Goal: Task Accomplishment & Management: Manage account settings

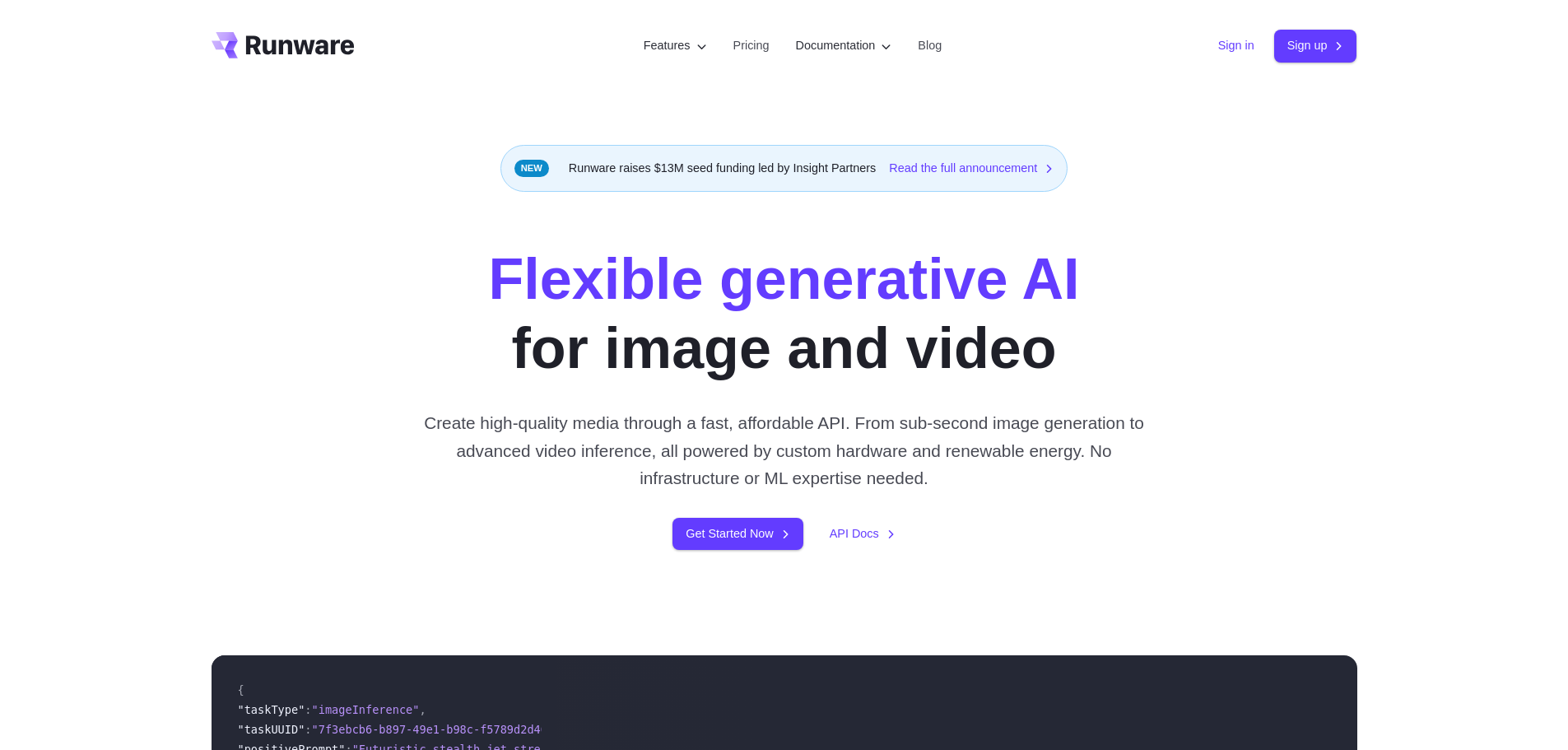
click at [1218, 37] on link "Sign in" at bounding box center [1237, 46] width 36 height 19
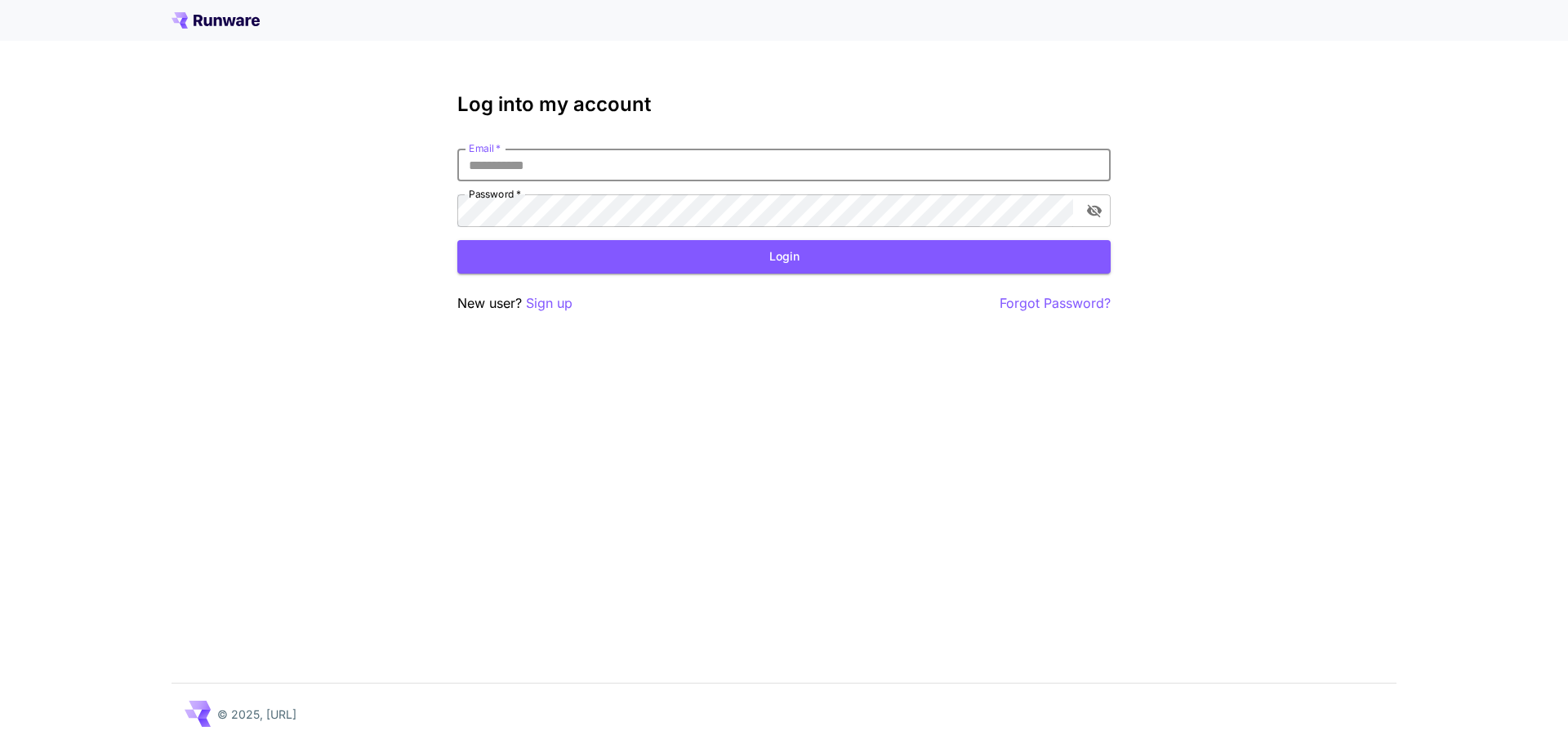
click at [814, 181] on input "Email   *" at bounding box center [783, 165] width 653 height 33
paste input "**********"
type input "**********"
click at [900, 259] on button "Login" at bounding box center [783, 256] width 653 height 33
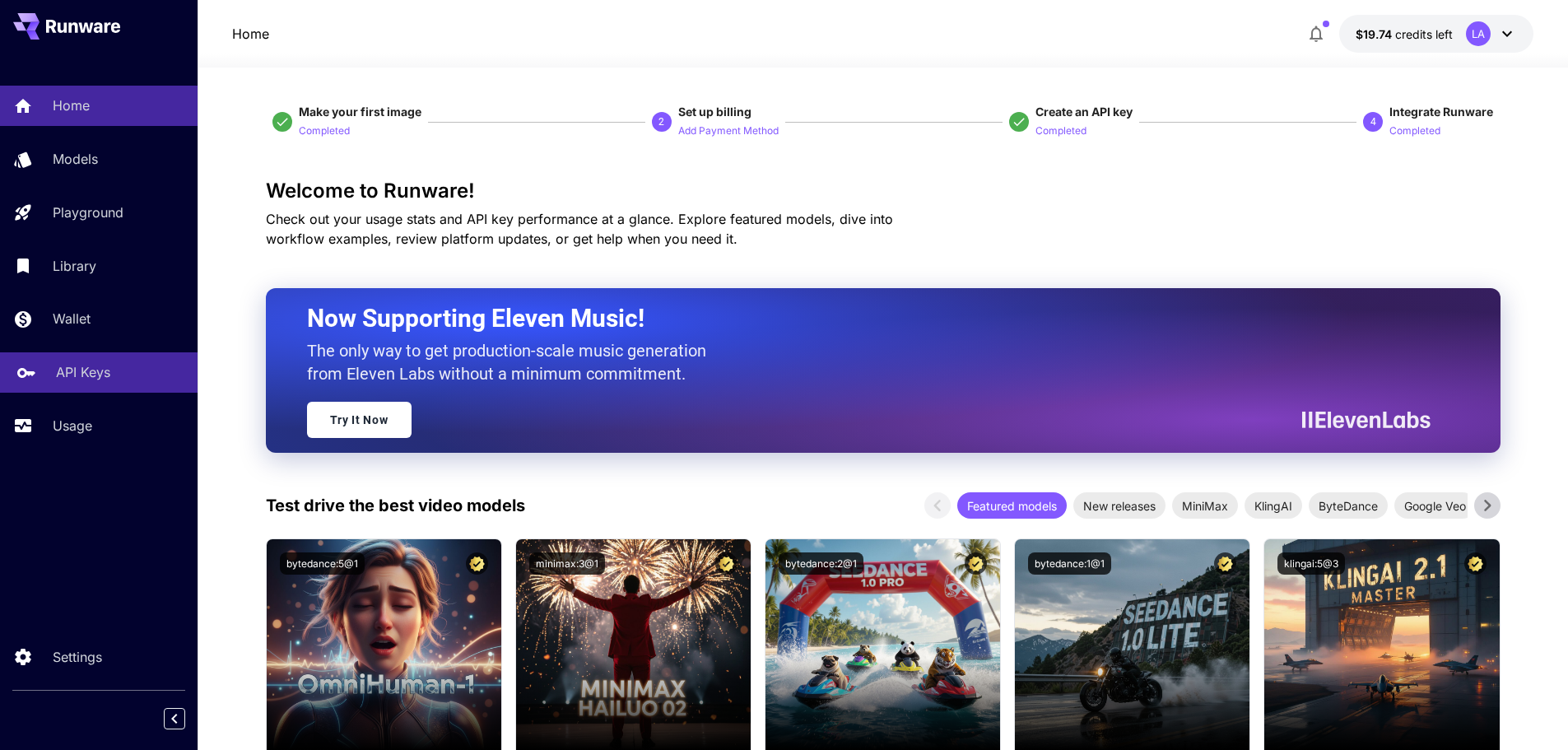
click at [115, 375] on div "API Keys" at bounding box center [119, 372] width 128 height 20
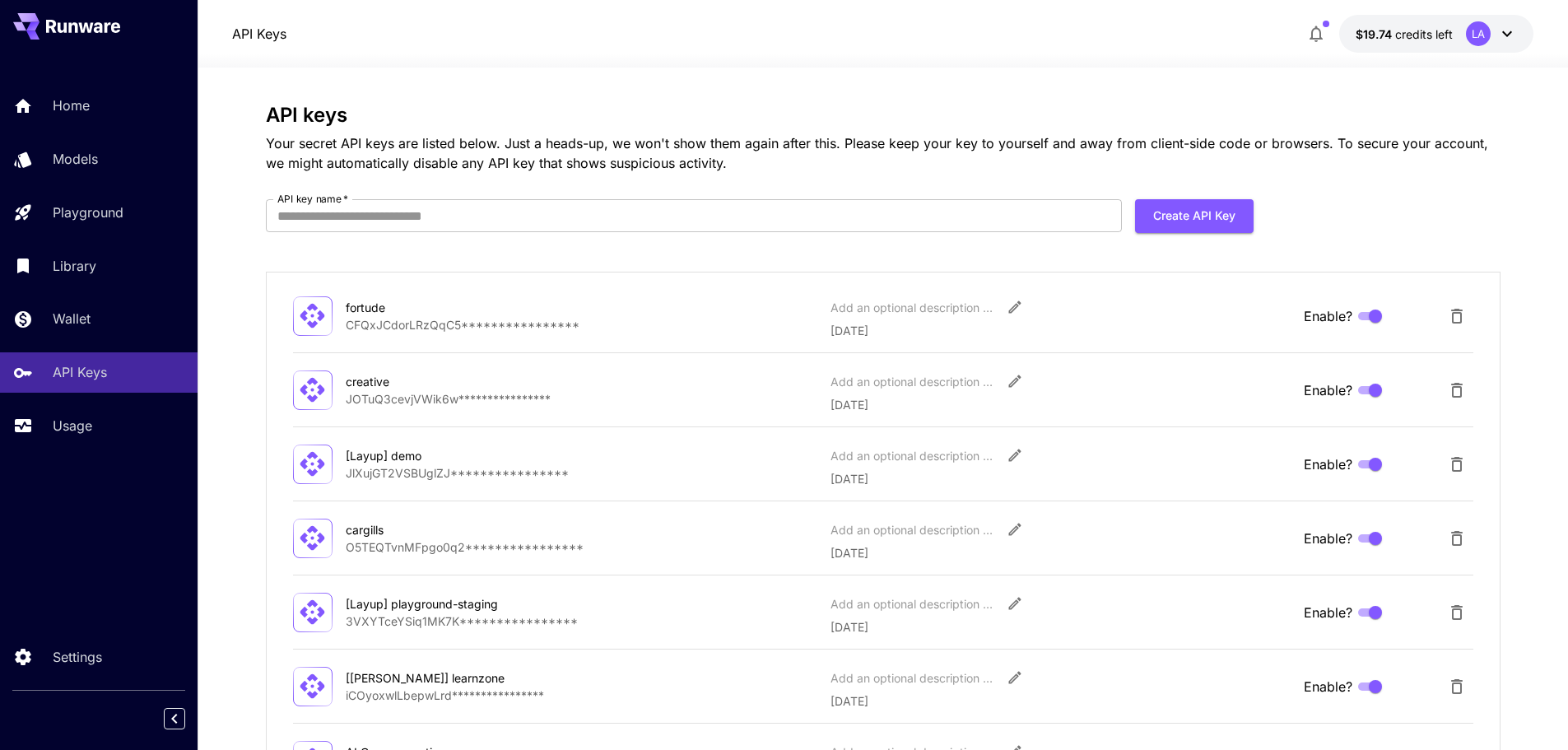
click at [1498, 25] on icon at bounding box center [1508, 34] width 20 height 20
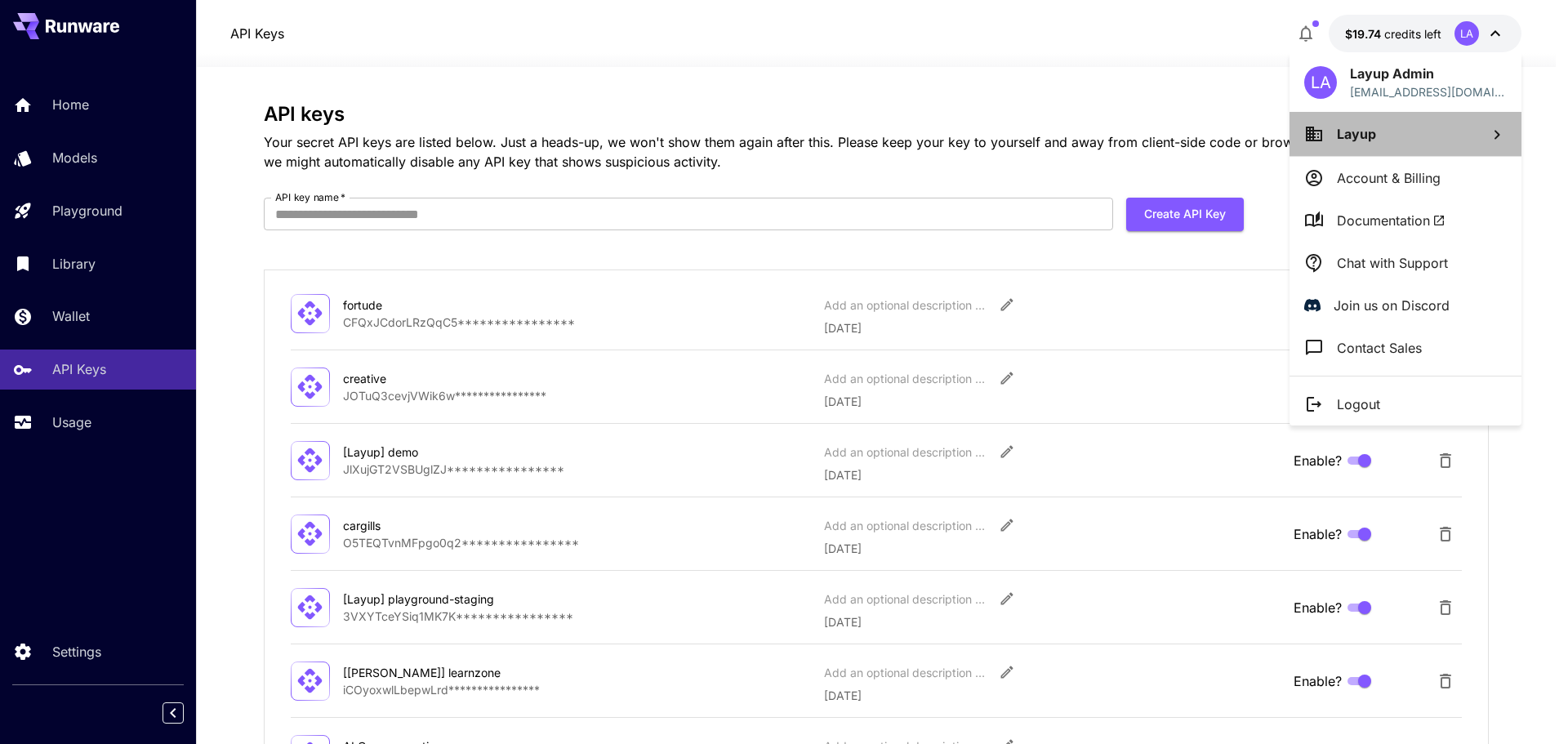
click at [1338, 133] on span "Layup" at bounding box center [1356, 134] width 39 height 16
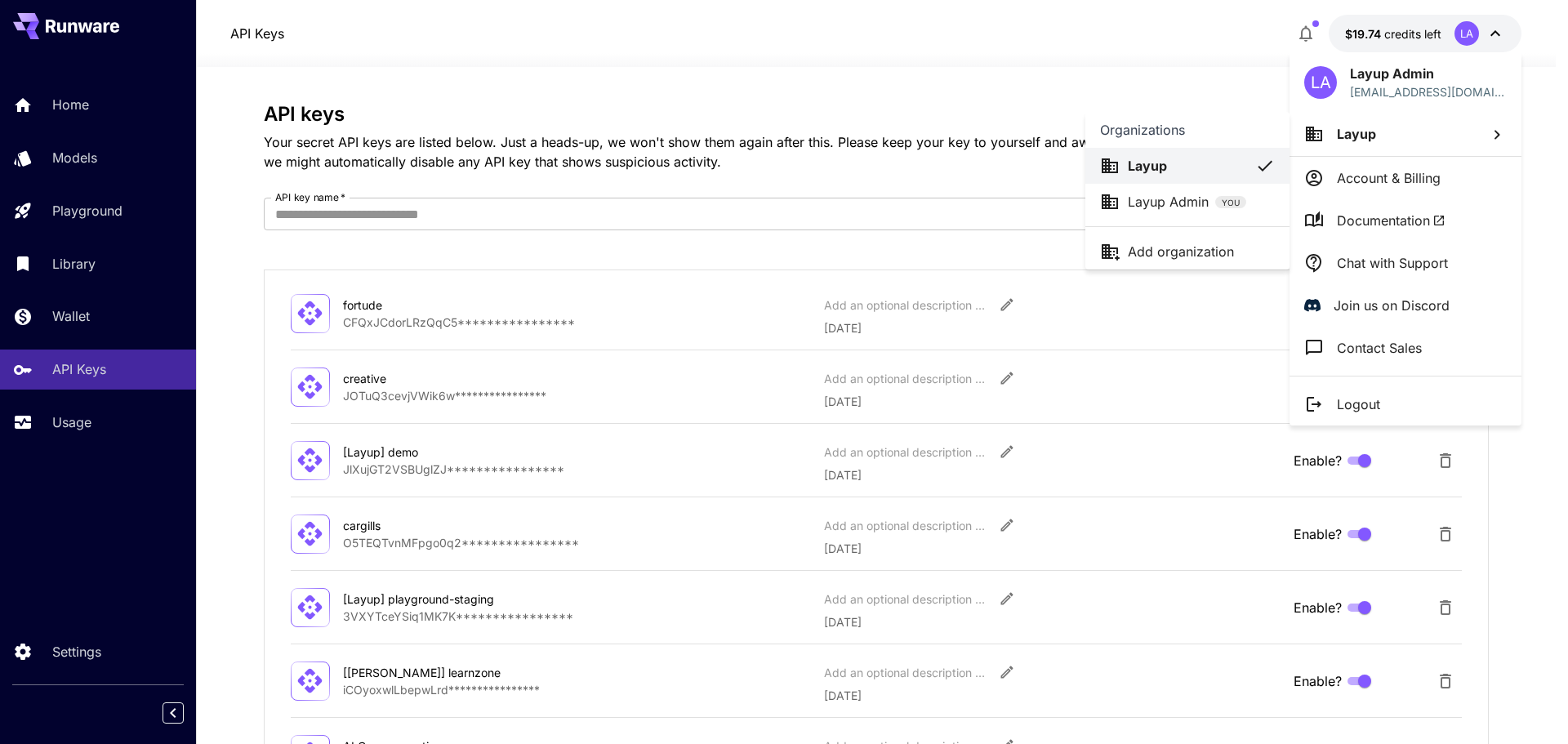
click at [1161, 87] on div at bounding box center [784, 372] width 1568 height 744
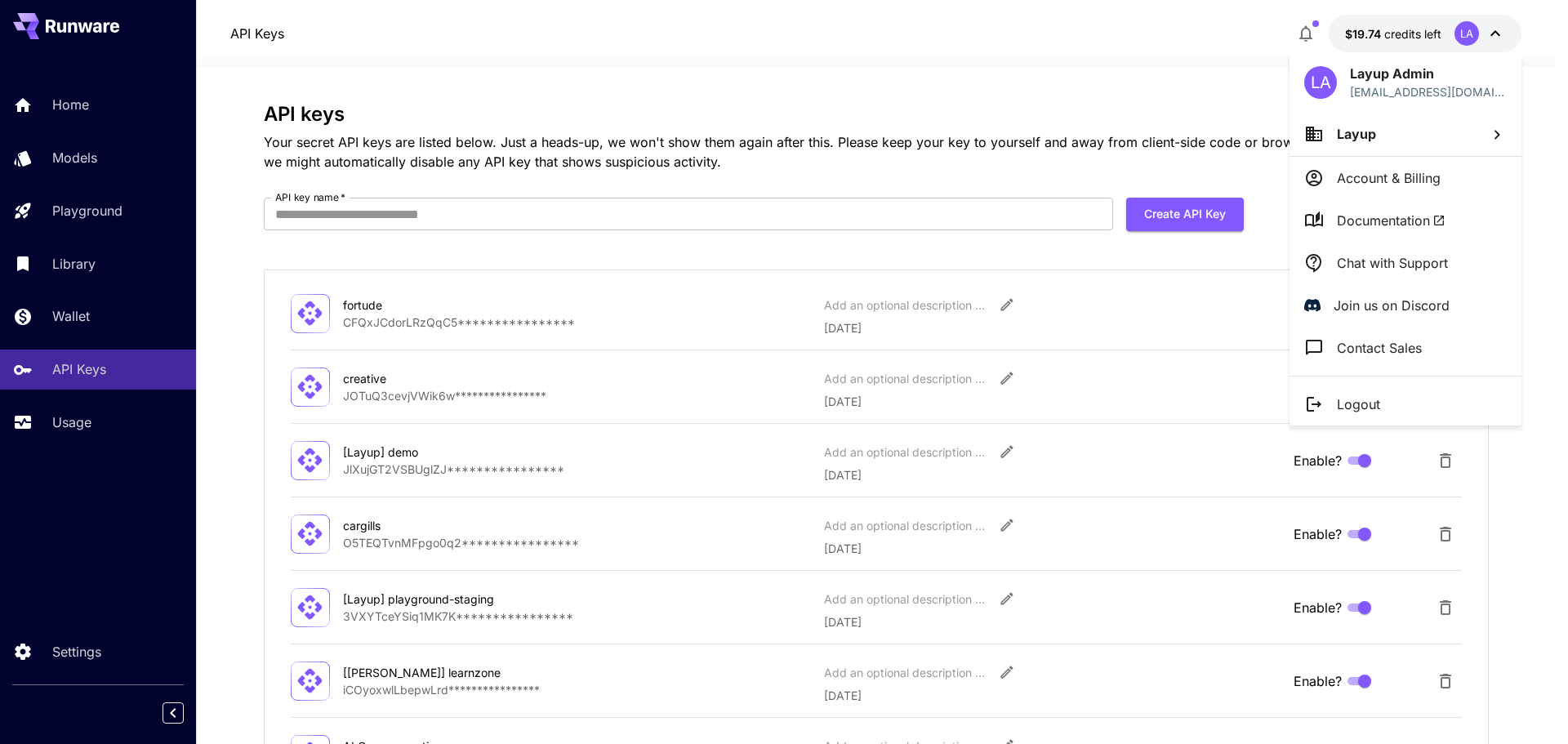
click at [1356, 183] on p "Account & Billing" at bounding box center [1388, 178] width 104 height 20
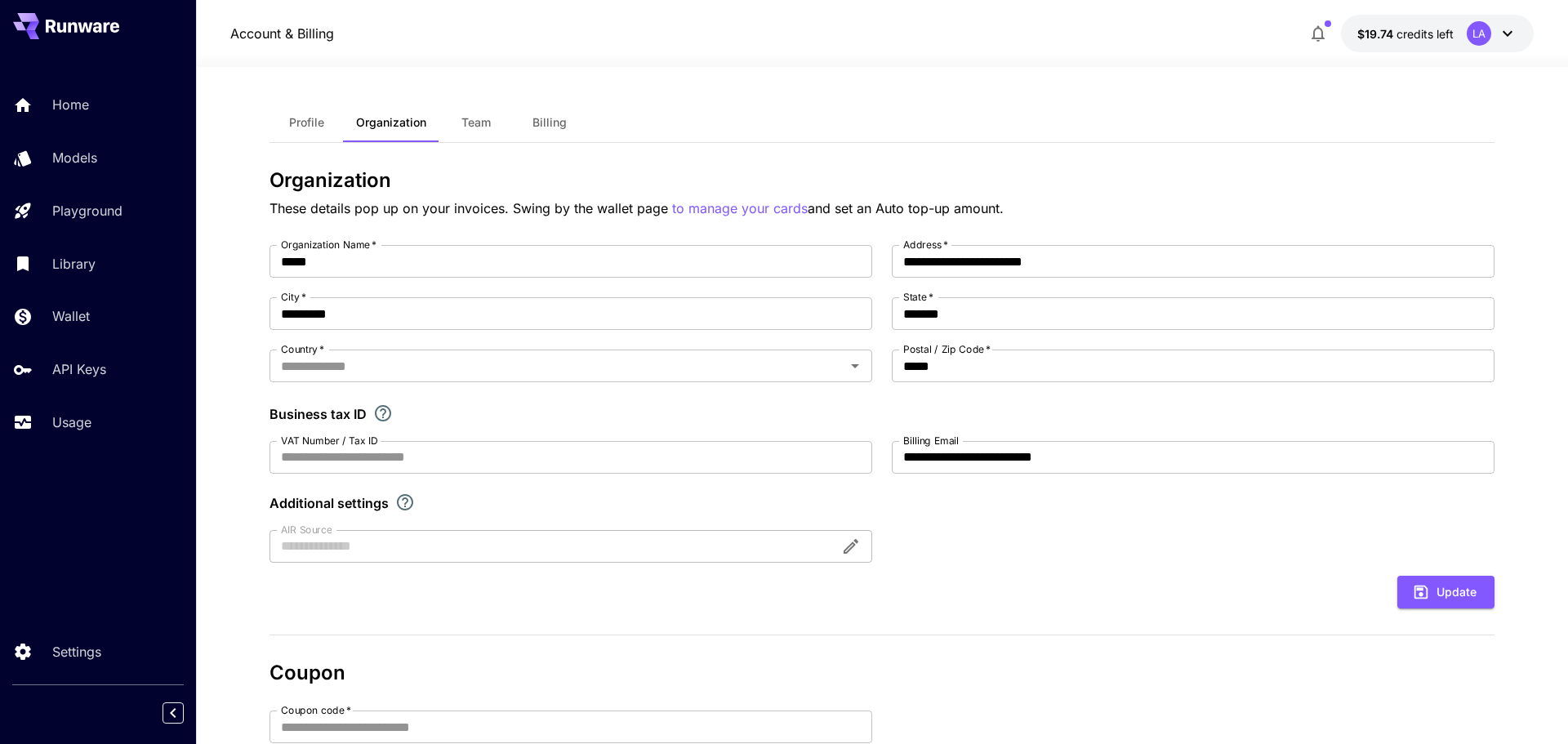
type input "*********"
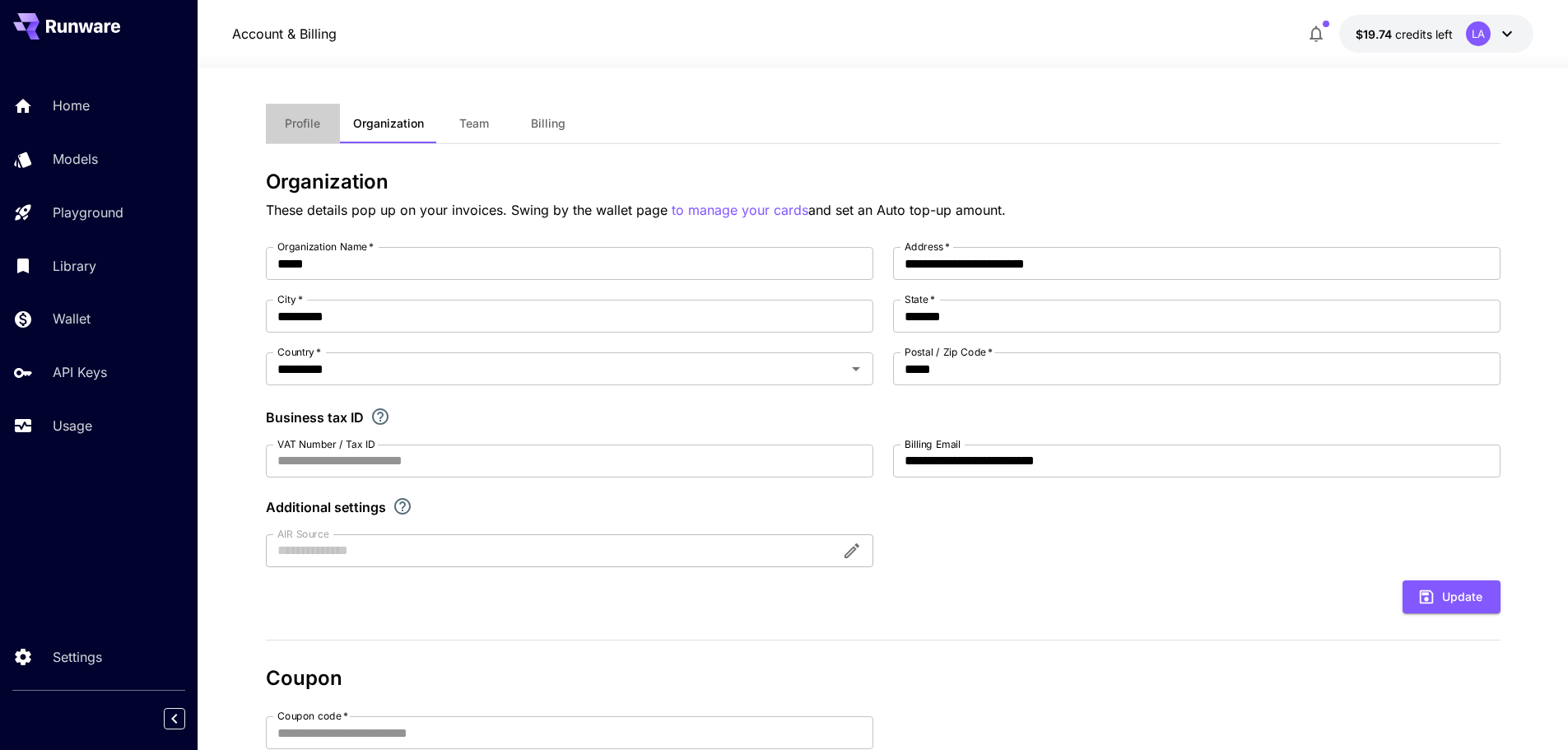
click at [306, 136] on button "Profile" at bounding box center [302, 123] width 74 height 39
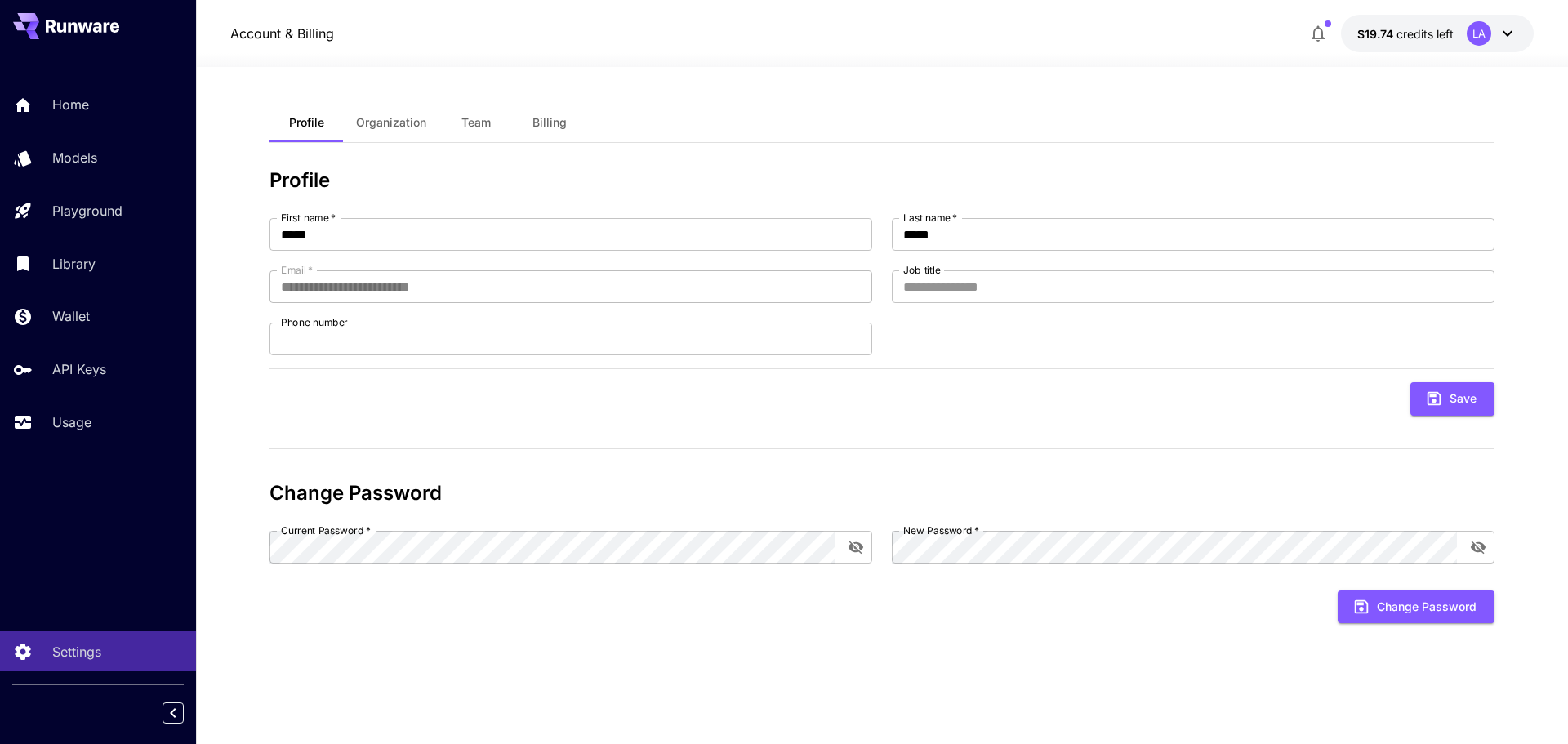
click at [1482, 39] on div "LA" at bounding box center [1479, 33] width 24 height 24
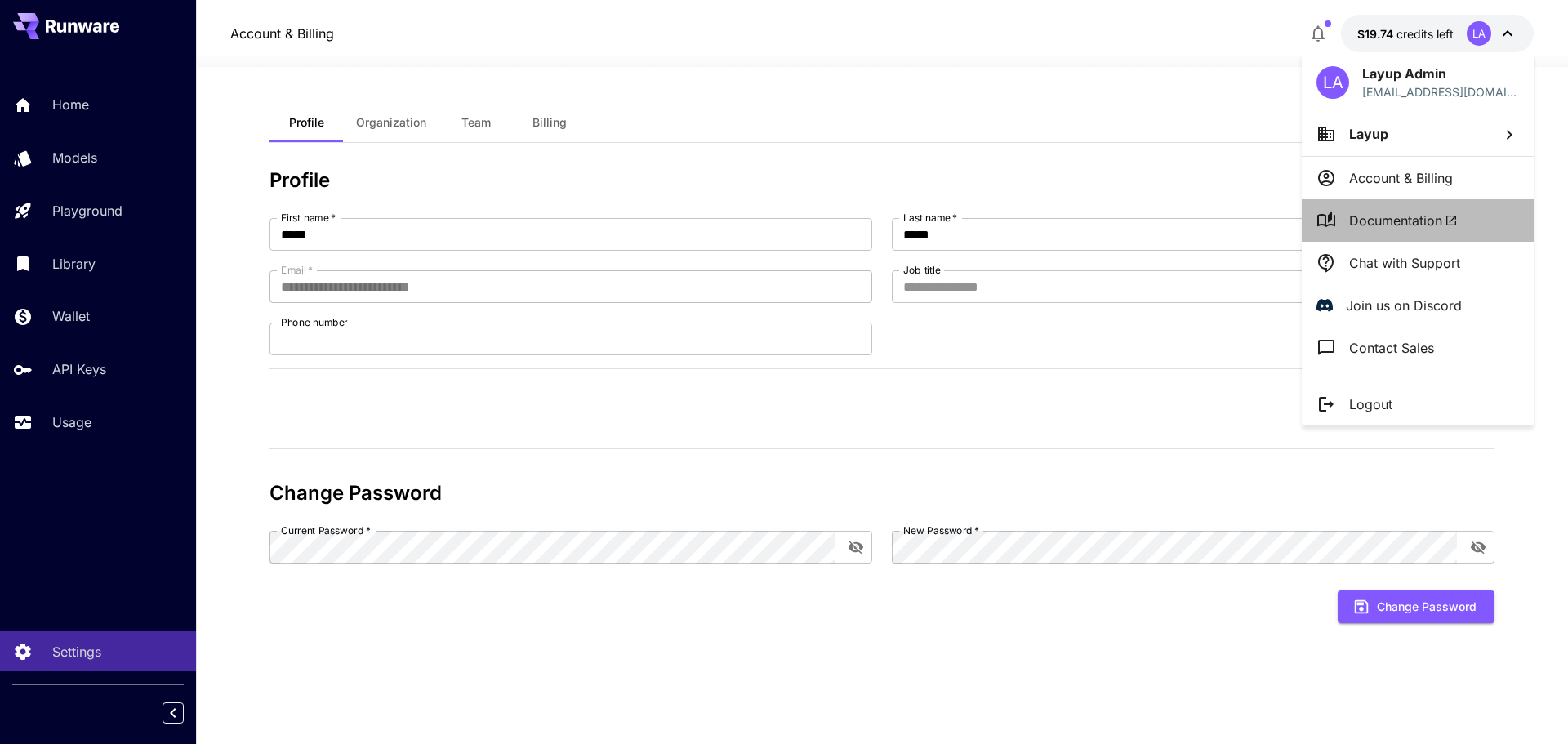
click at [1382, 210] on span "Documentation" at bounding box center [1404, 220] width 108 height 20
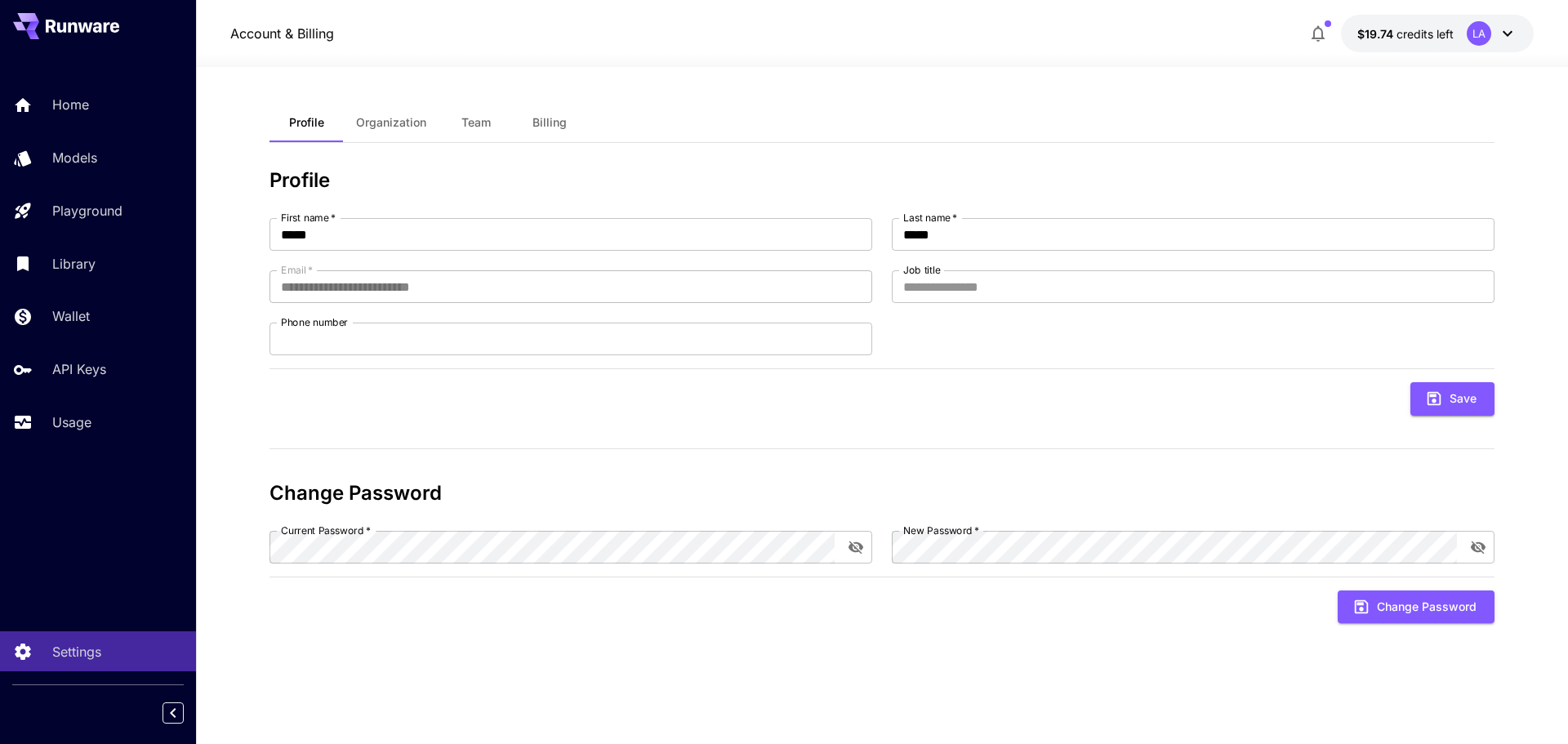
click at [1487, 36] on div "LA" at bounding box center [1479, 33] width 24 height 24
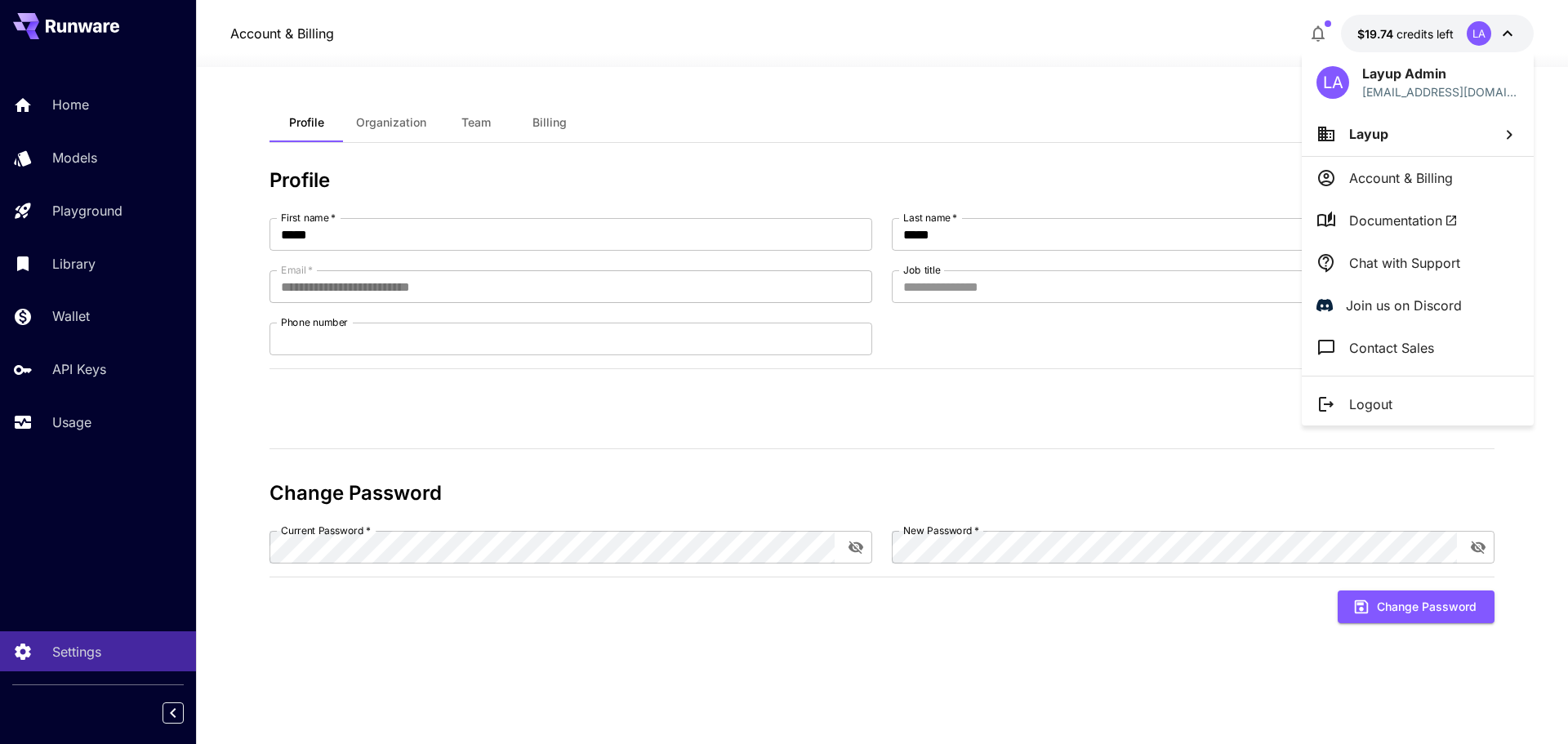
click at [1359, 89] on div "LA Layup Admin admin+runware@getlayup.com" at bounding box center [1417, 82] width 232 height 60
click at [1221, 72] on div at bounding box center [784, 372] width 1568 height 744
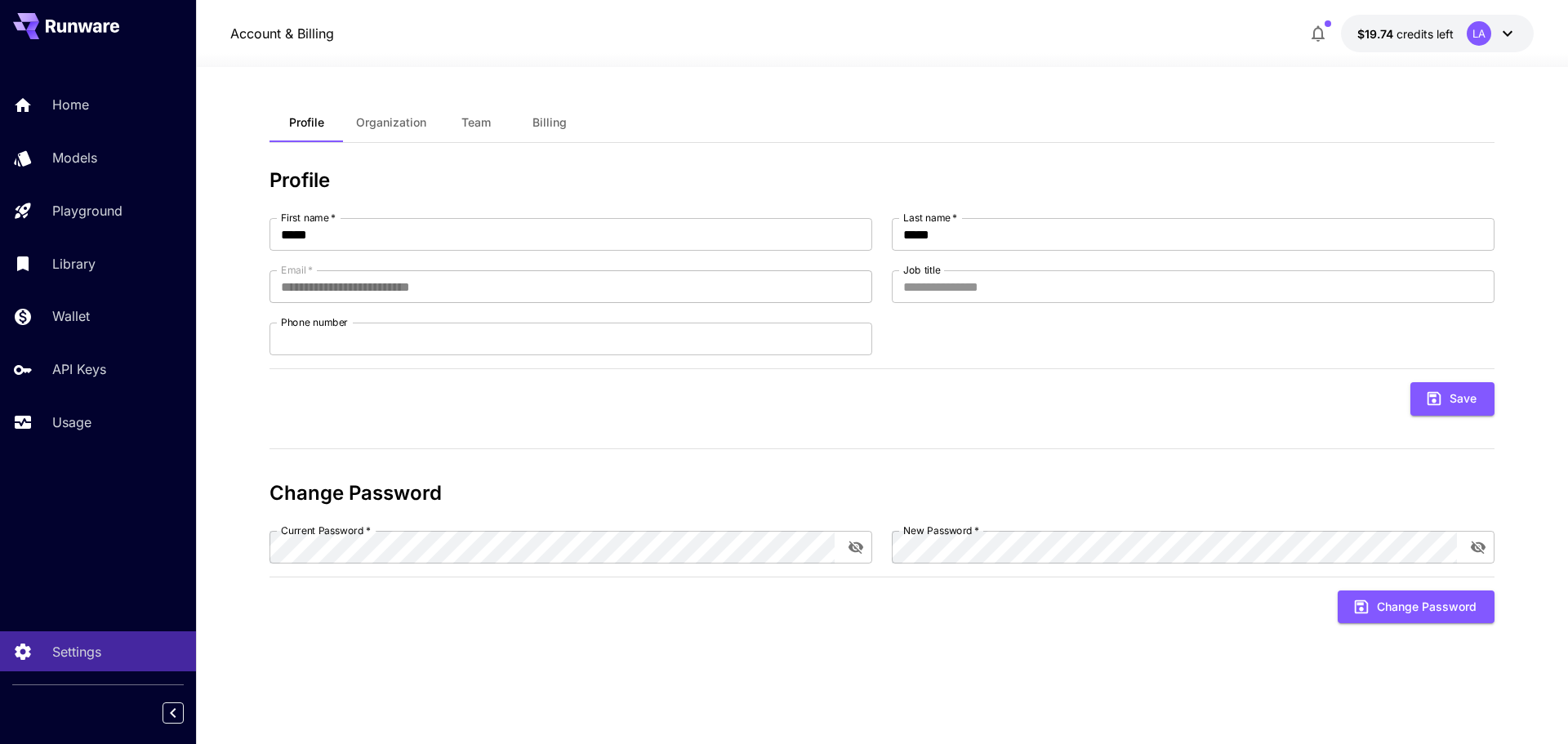
click at [1437, 33] on span "credits left" at bounding box center [1424, 33] width 57 height 14
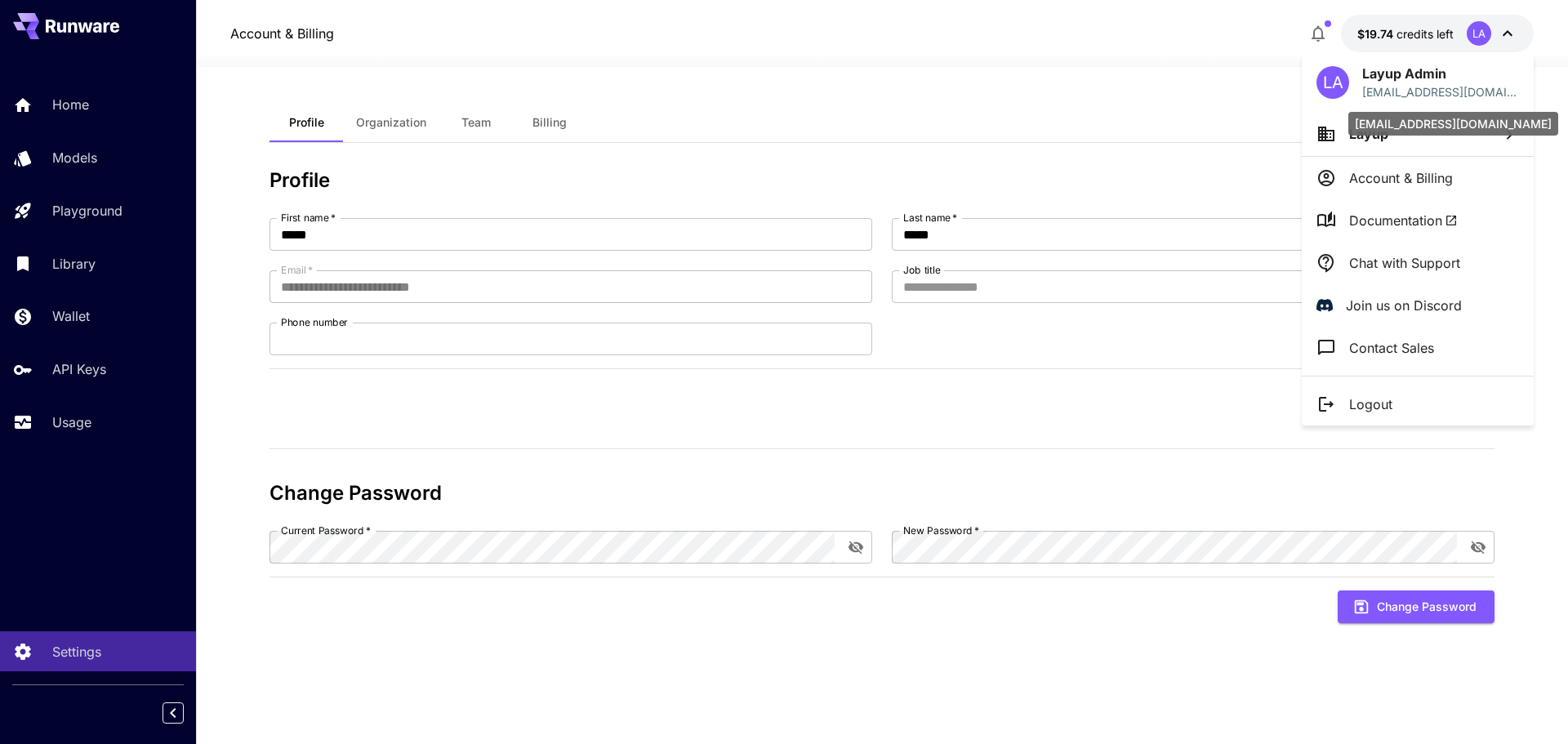
click at [1423, 132] on div "admin+runware@getlayup.com" at bounding box center [1453, 124] width 210 height 23
click at [1339, 134] on li "Layup" at bounding box center [1417, 134] width 232 height 44
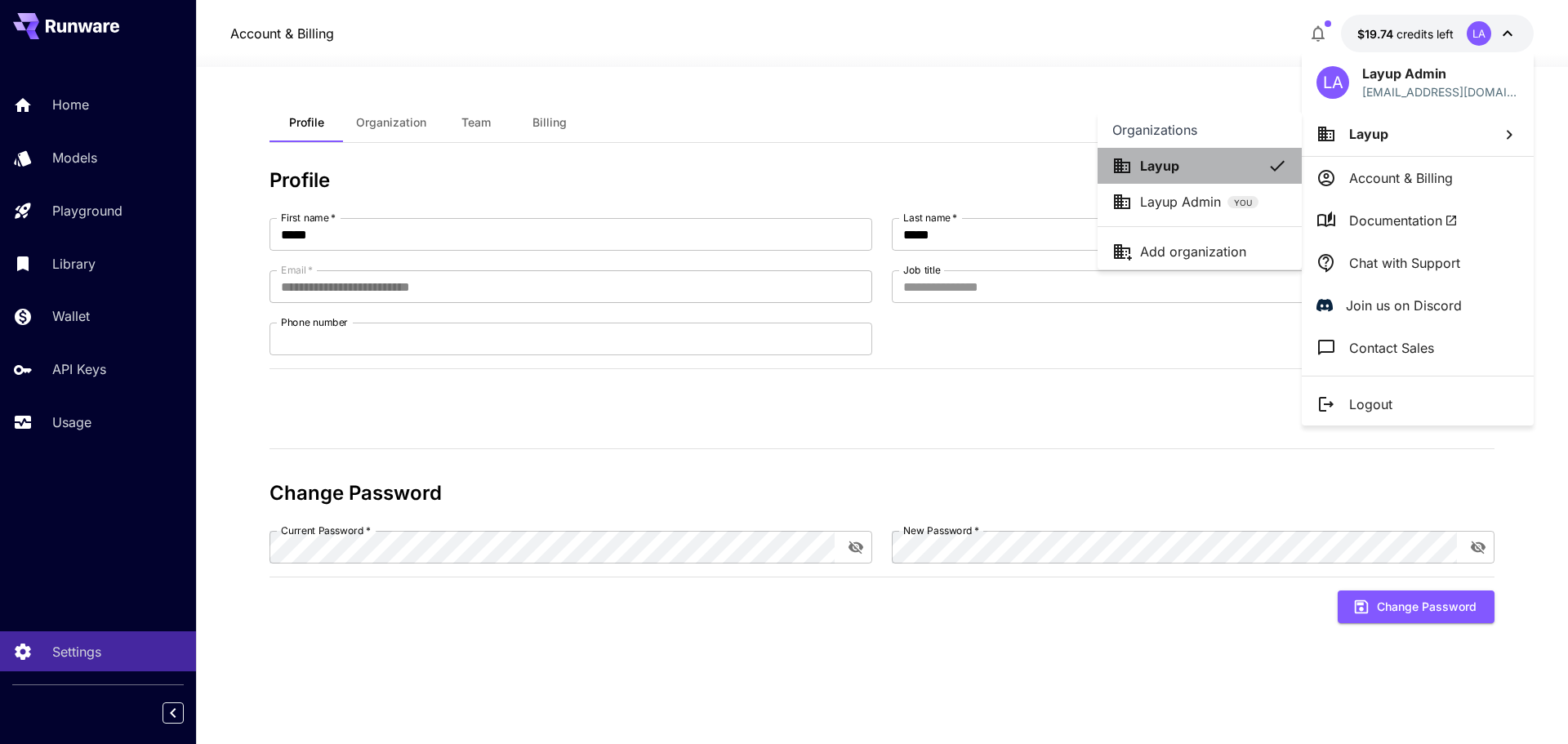
click at [1186, 172] on div "Layup" at bounding box center [1187, 166] width 150 height 20
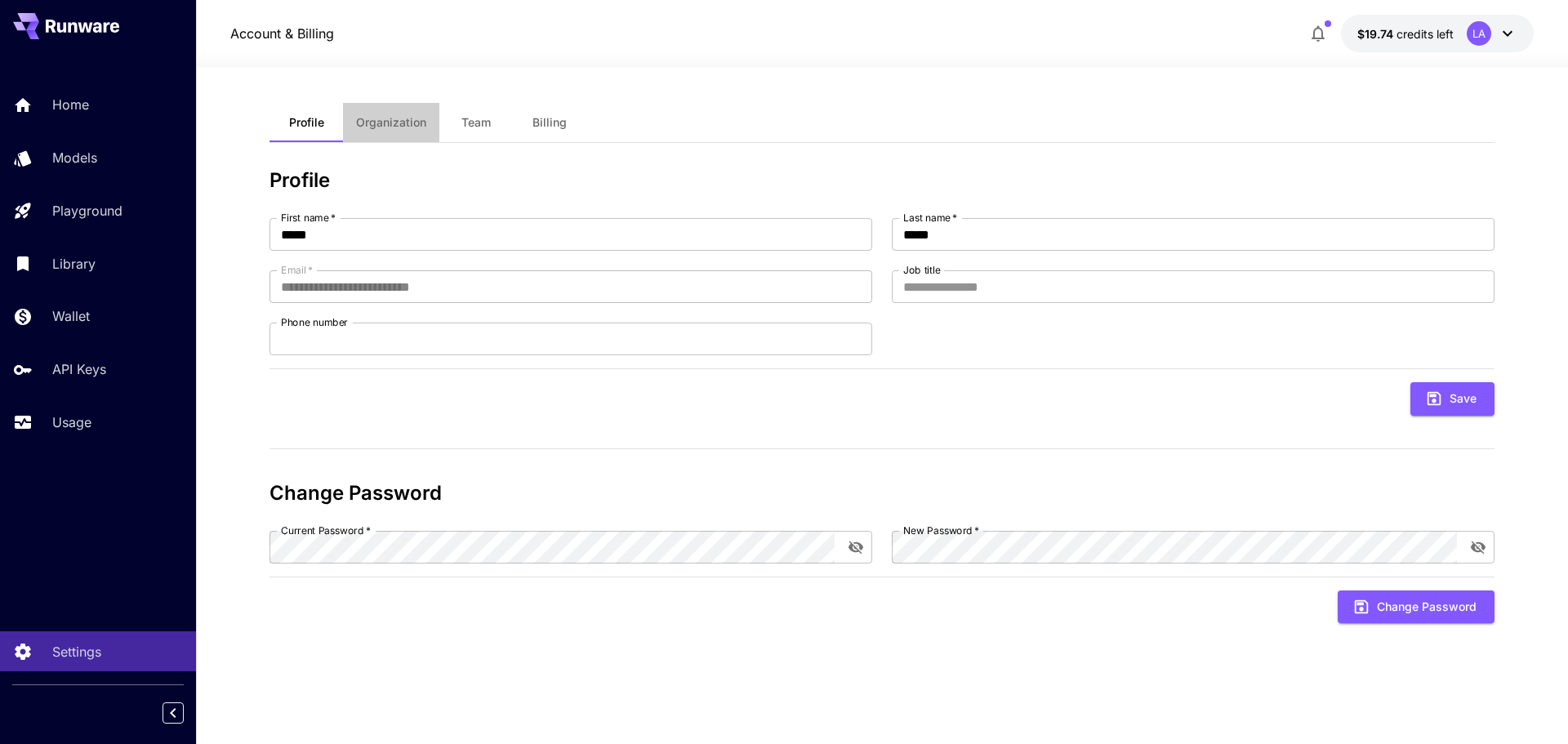
click at [397, 125] on span "Organization" at bounding box center [391, 122] width 70 height 14
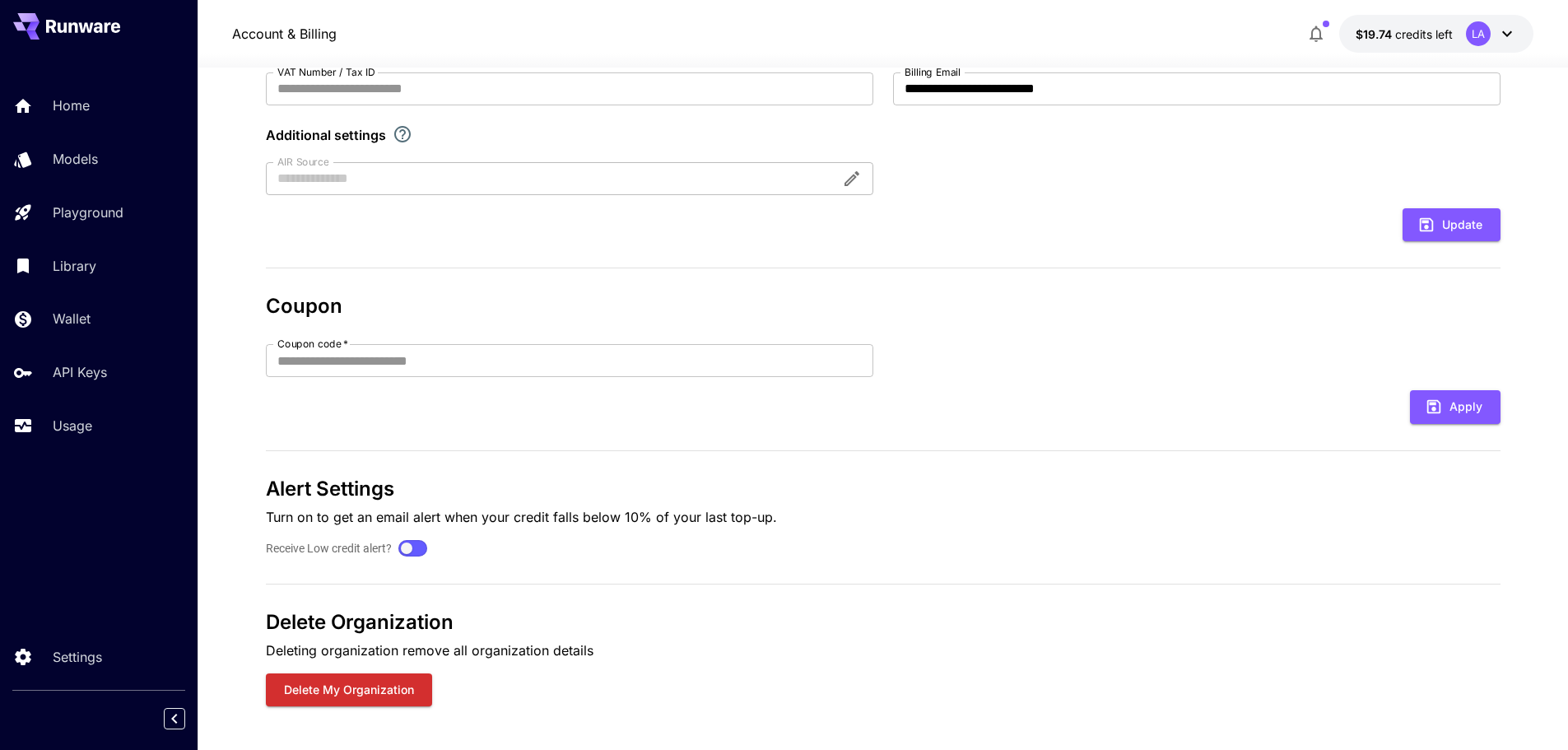
scroll to position [378, 0]
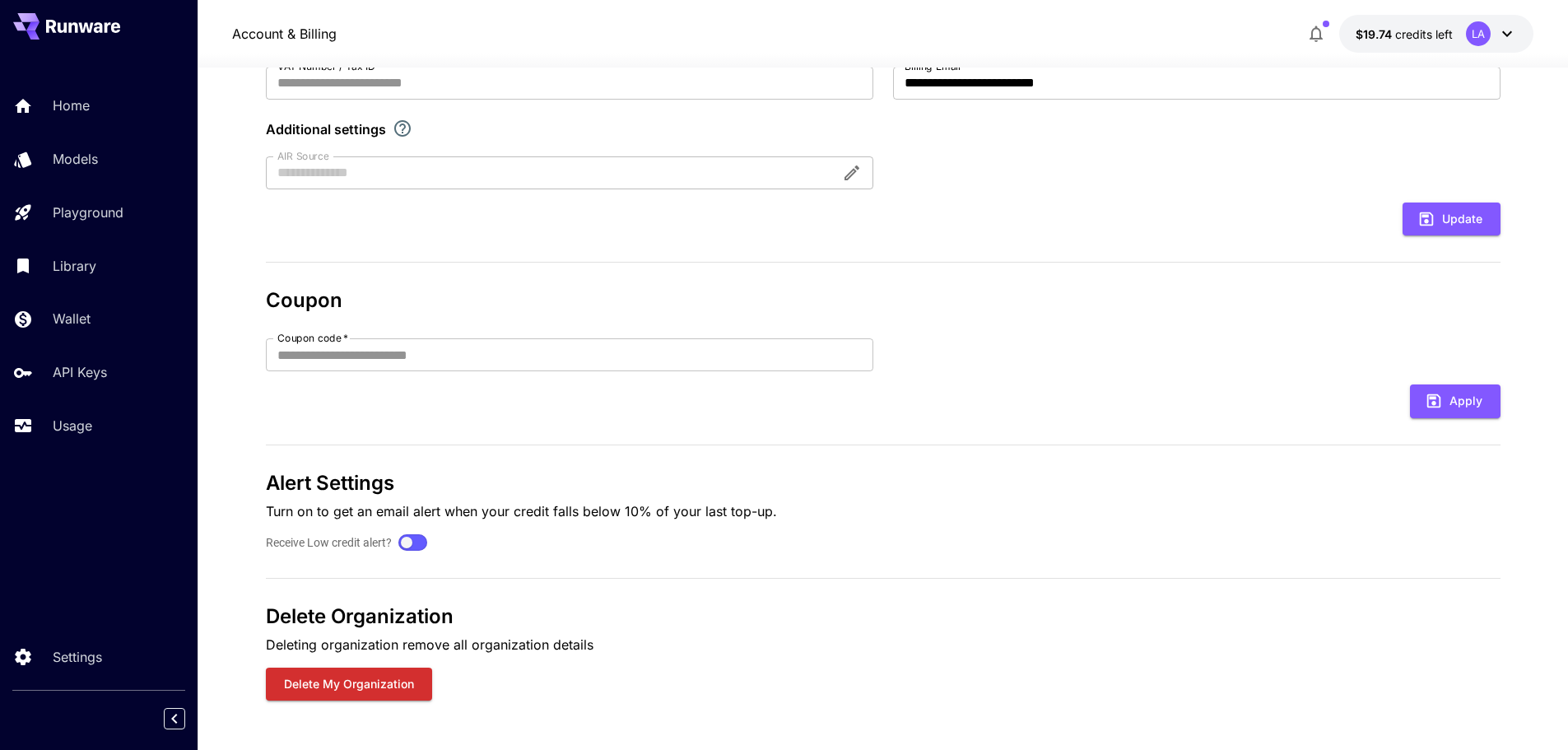
click at [574, 515] on p "Turn on to get an email alert when your credit falls below 10% of your last top…" at bounding box center [883, 512] width 1235 height 20
click at [98, 360] on link "API Keys" at bounding box center [98, 372] width 198 height 40
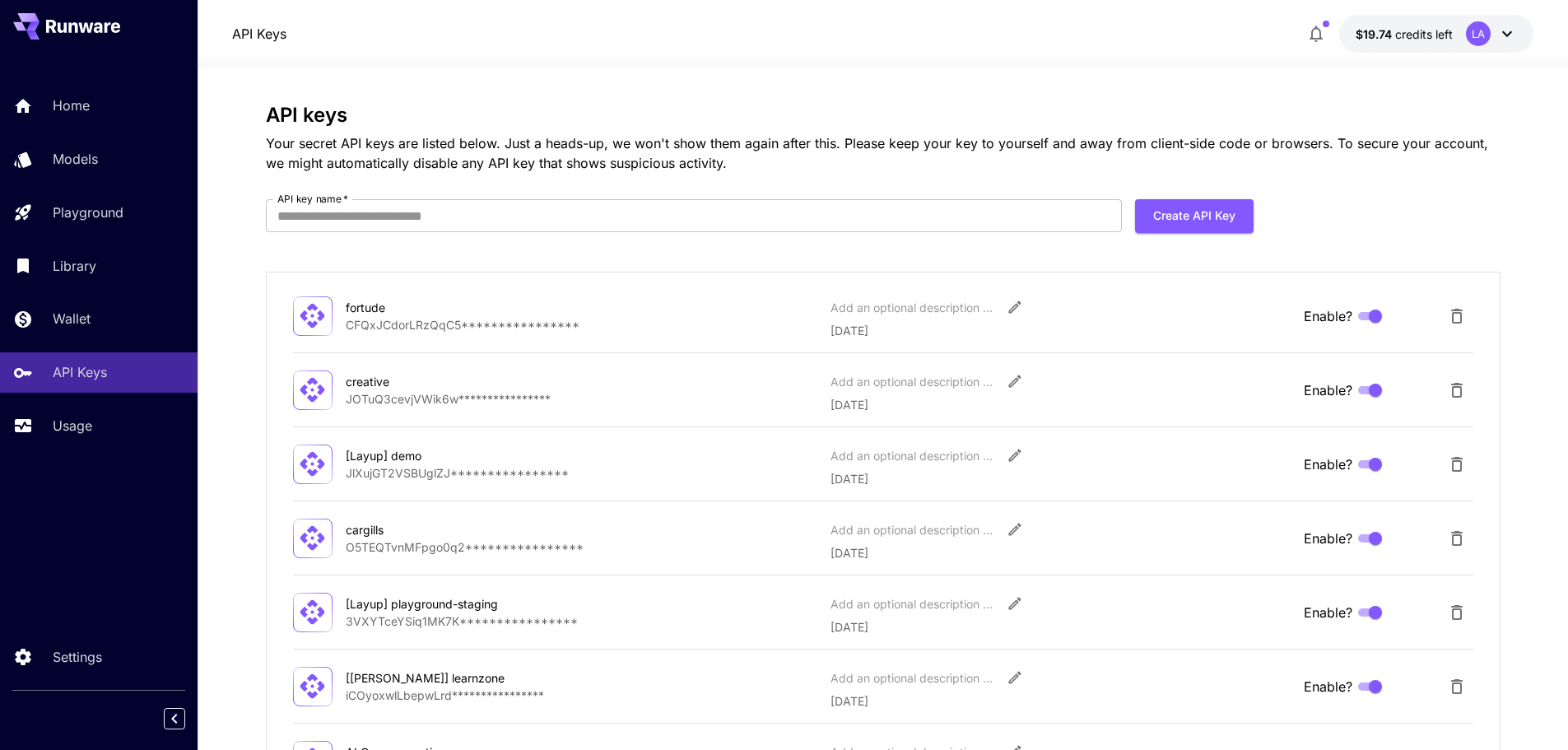
click at [141, 447] on div "Home Models Playground Library Wallet API Keys Usage" at bounding box center [98, 265] width 198 height 425
click at [73, 118] on link "Home" at bounding box center [98, 106] width 198 height 40
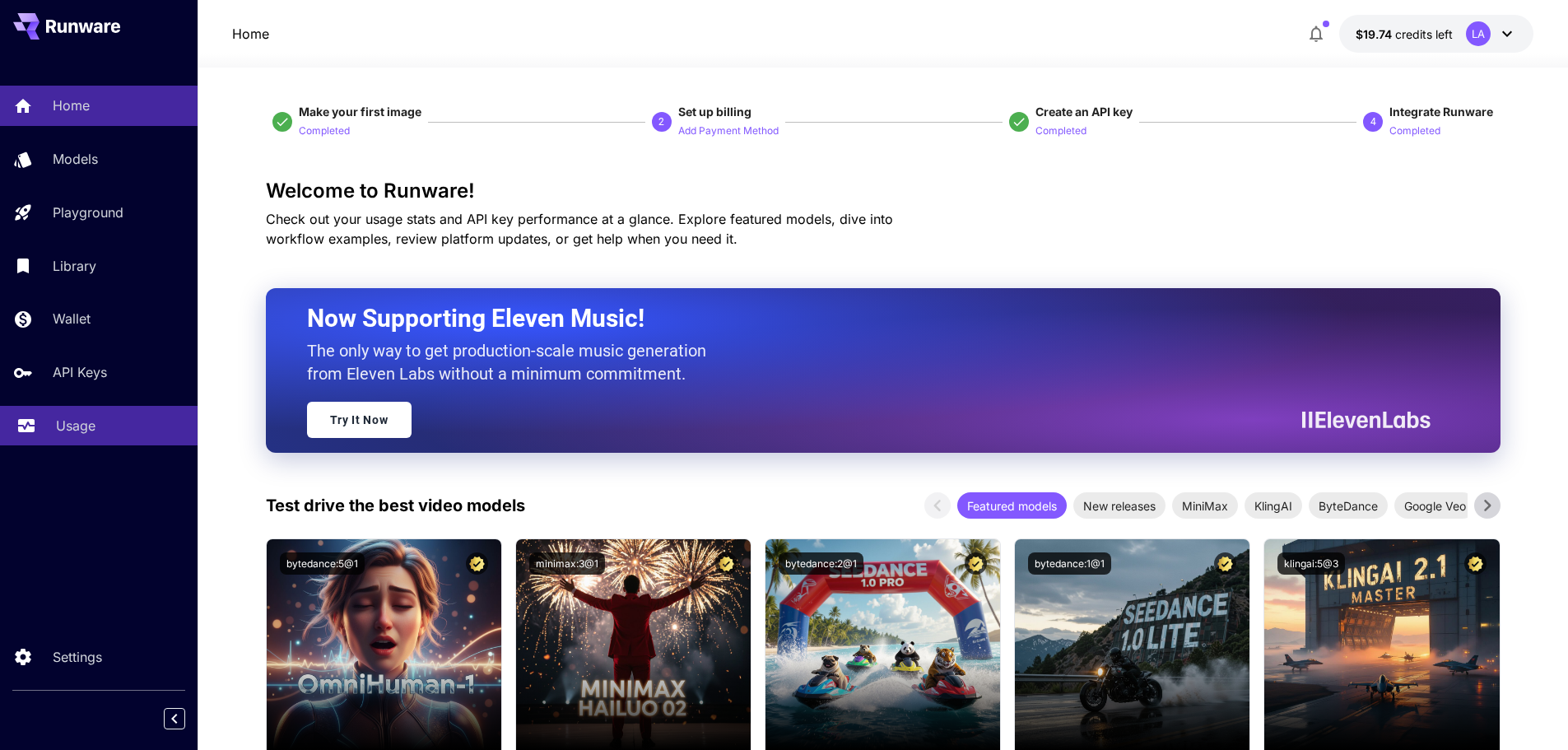
click at [57, 432] on p "Usage" at bounding box center [75, 426] width 39 height 20
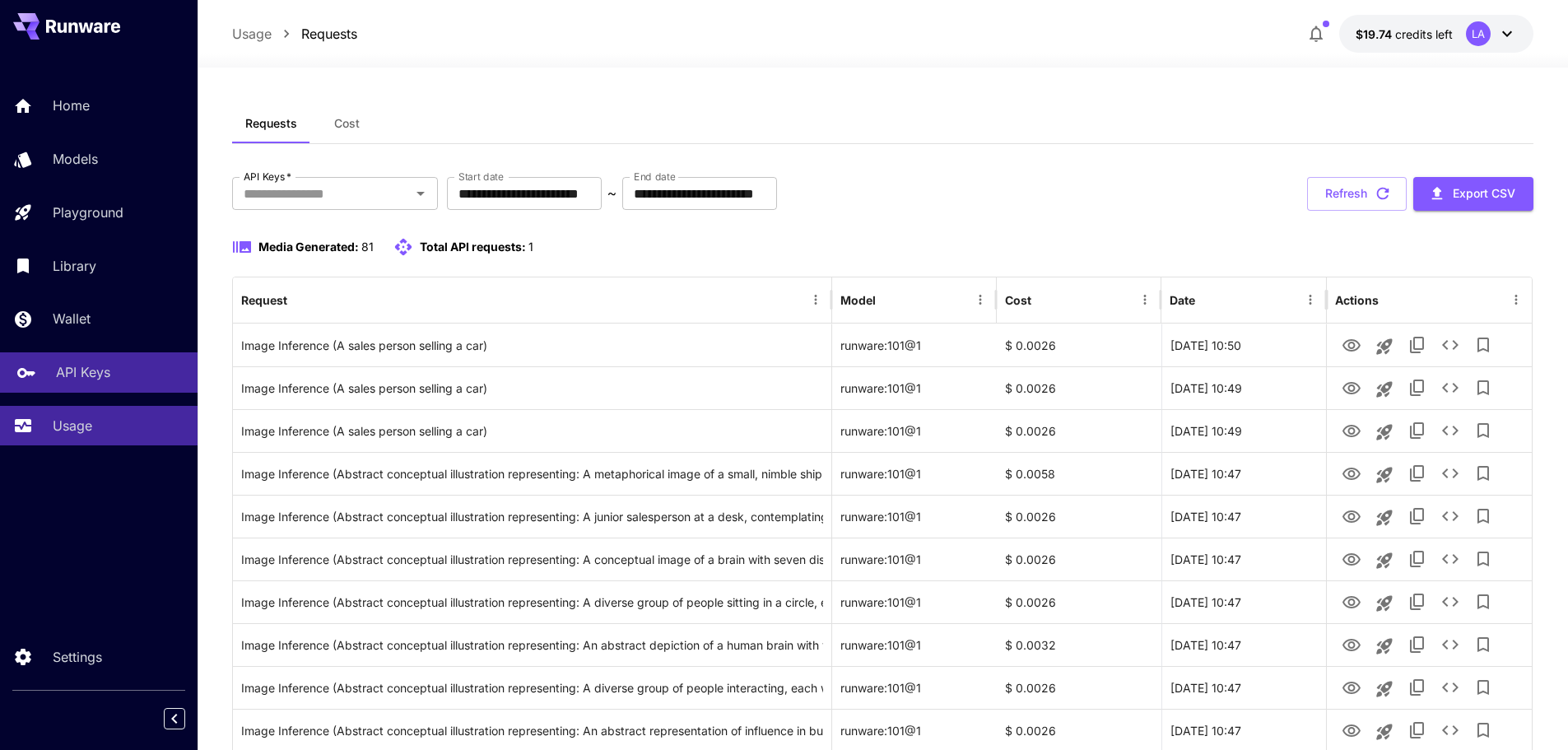
click at [75, 378] on p "API Keys" at bounding box center [83, 372] width 55 height 20
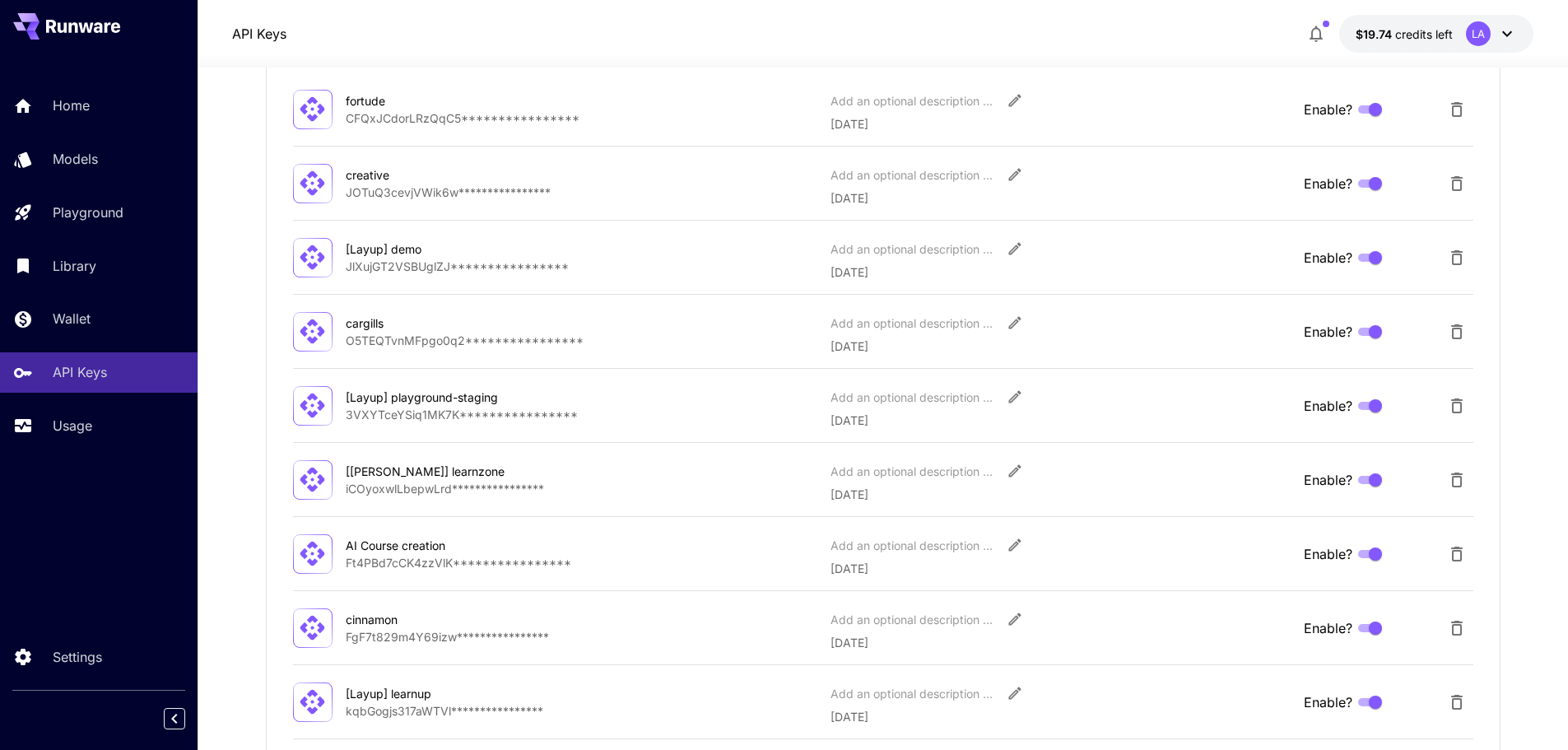
scroll to position [247, 0]
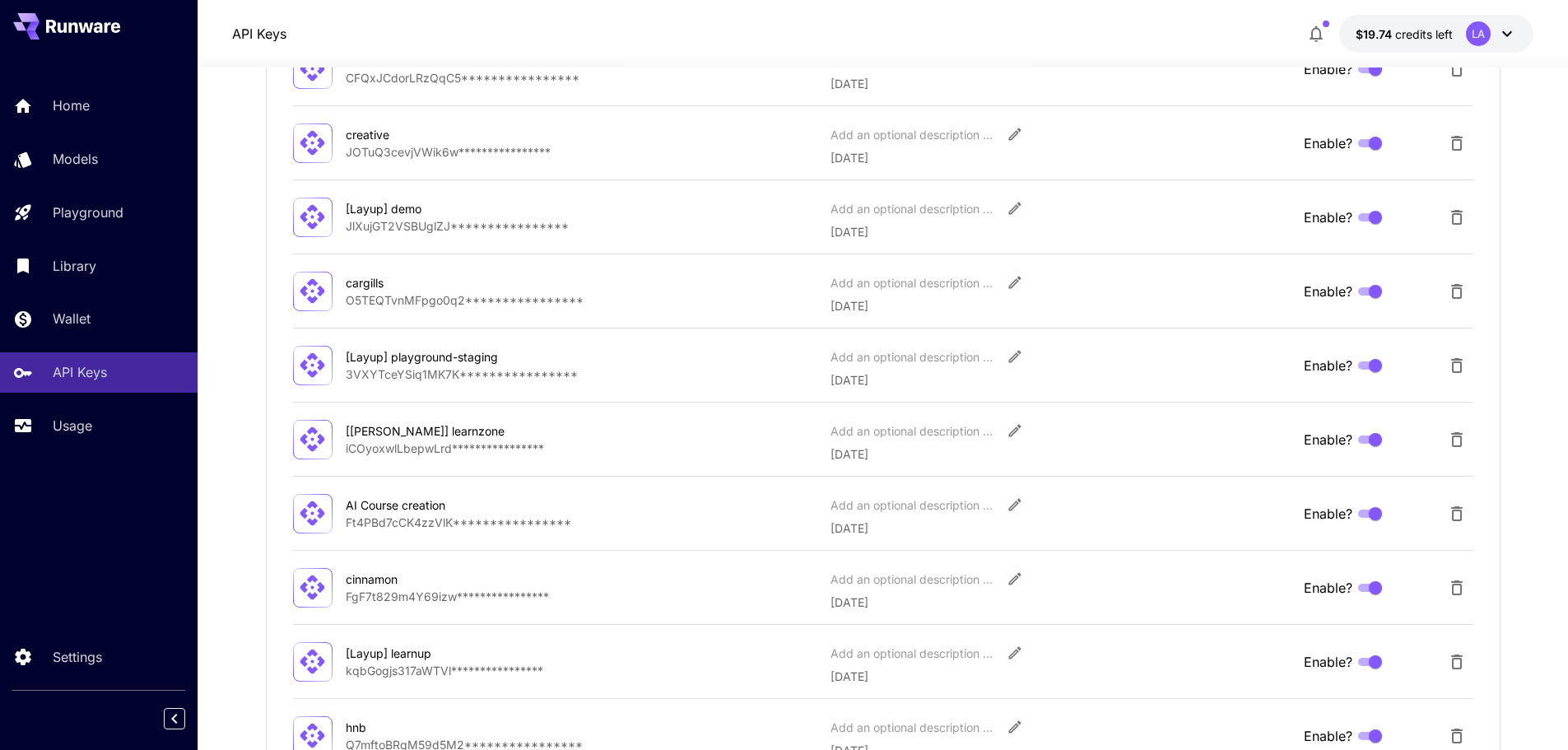
drag, startPoint x: 504, startPoint y: 443, endPoint x: 252, endPoint y: 438, distance: 252.0
click at [252, 439] on section "**********" at bounding box center [882, 593] width 1370 height 1546
click at [417, 365] on p "**********" at bounding box center [582, 373] width 473 height 17
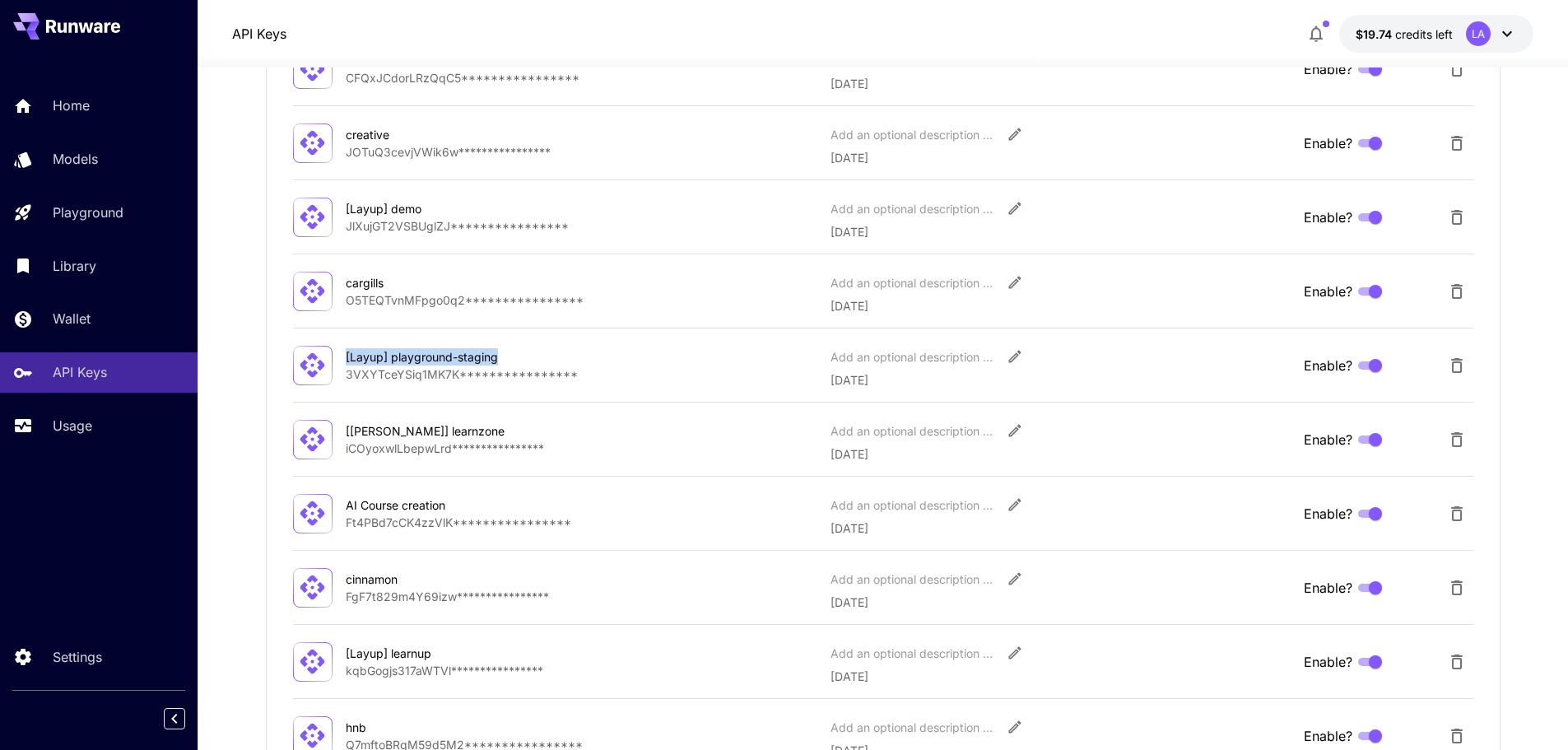
click at [418, 363] on div "[Layup] playground-staging" at bounding box center [428, 356] width 165 height 17
click at [487, 467] on div "**********" at bounding box center [883, 623] width 1235 height 1199
